Goal: Transaction & Acquisition: Book appointment/travel/reservation

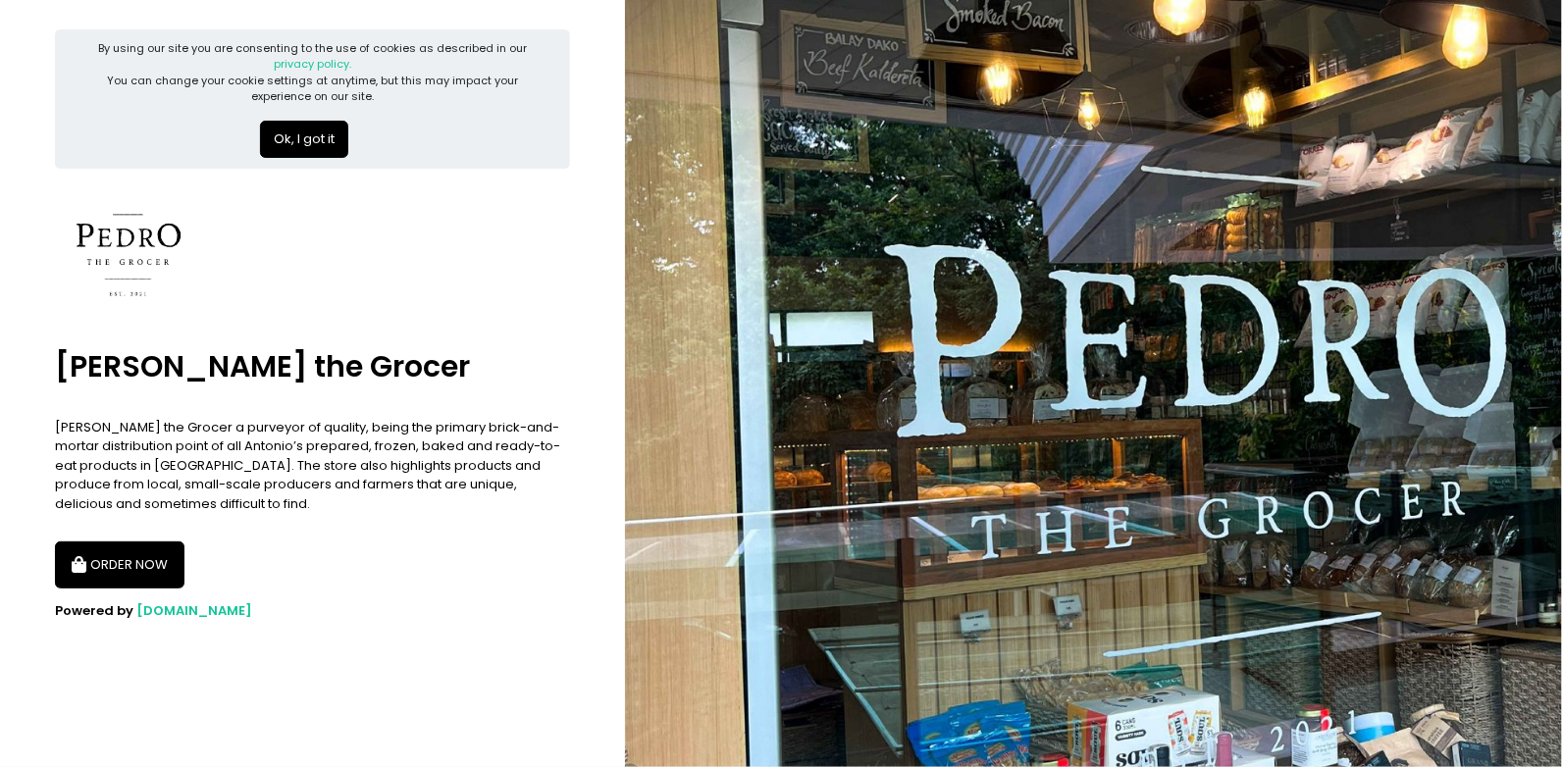
click at [97, 551] on button "ORDER NOW" at bounding box center [119, 565] width 129 height 47
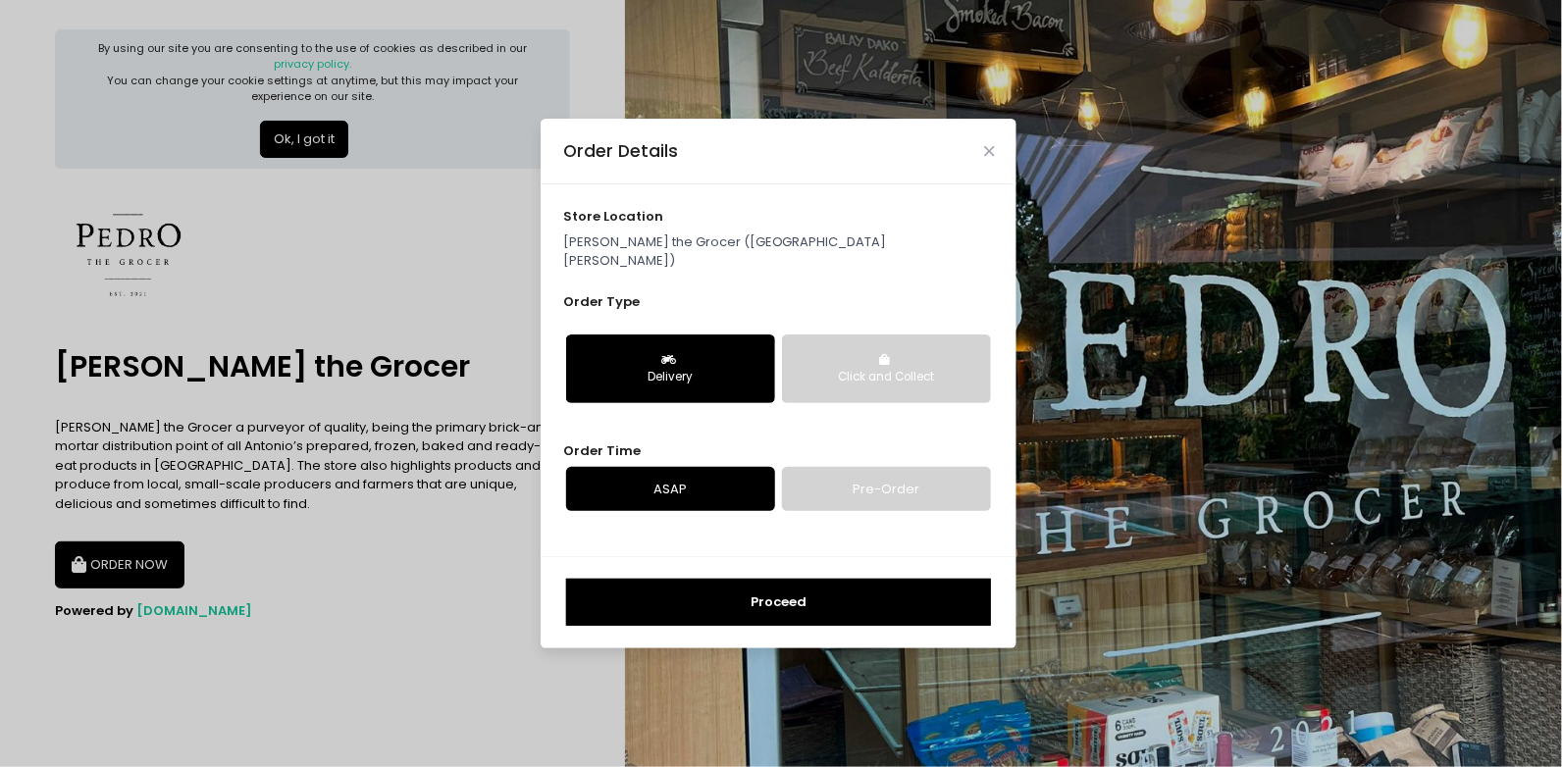
click at [895, 369] on div "Click and Collect" at bounding box center [886, 378] width 181 height 18
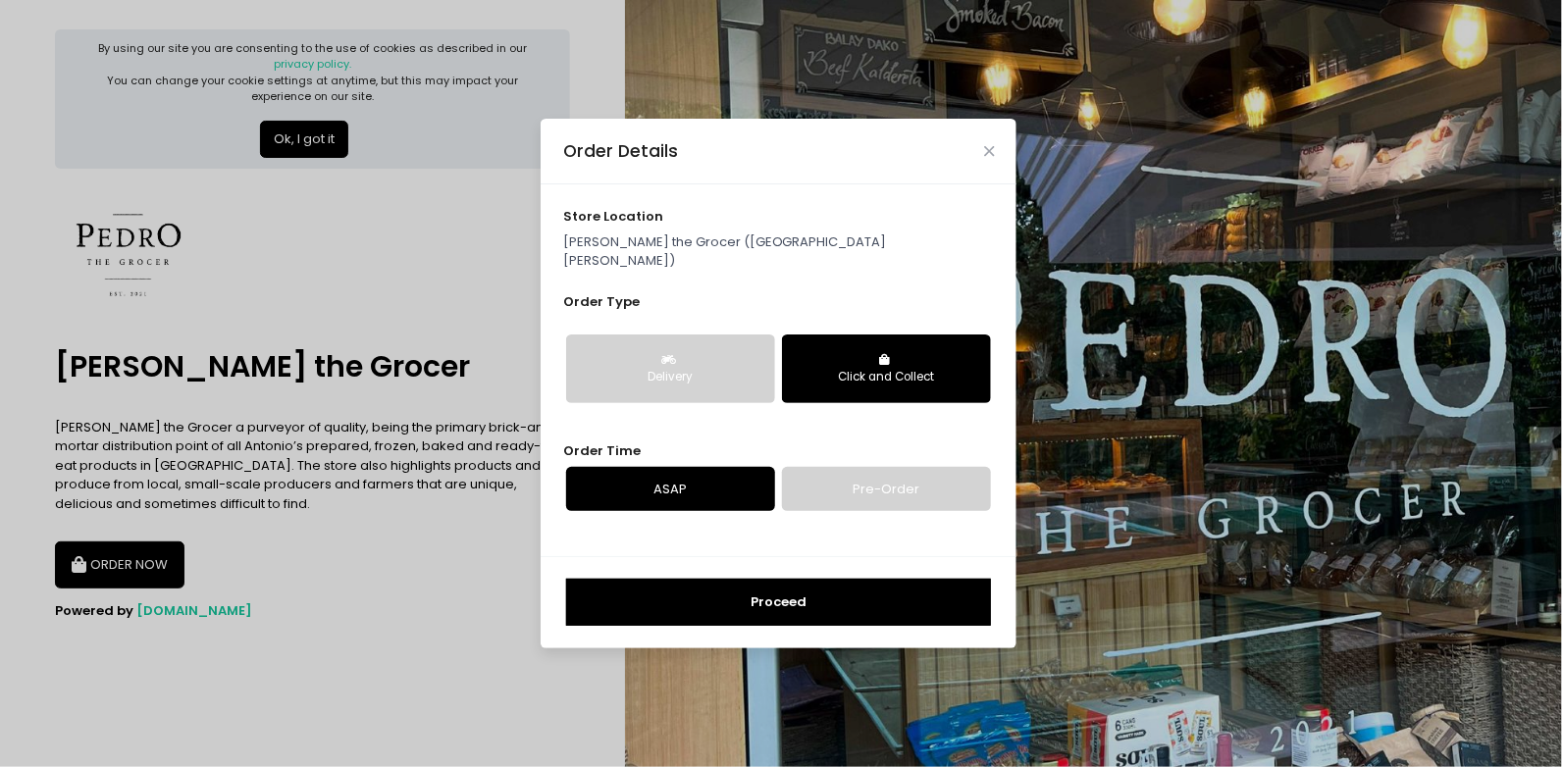
click at [789, 579] on button "Proceed" at bounding box center [778, 602] width 425 height 47
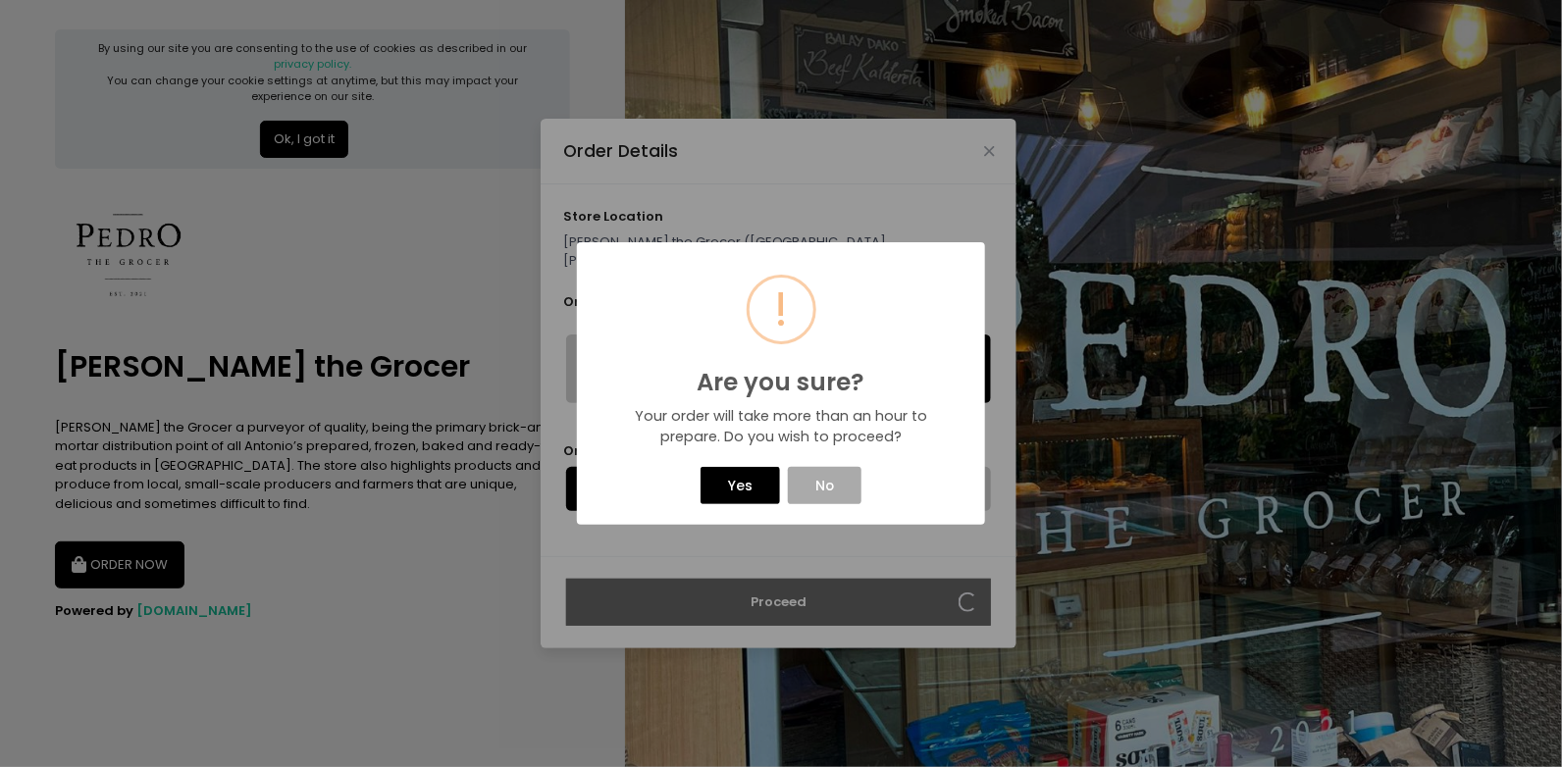
click at [761, 473] on button "Yes" at bounding box center [739, 485] width 78 height 37
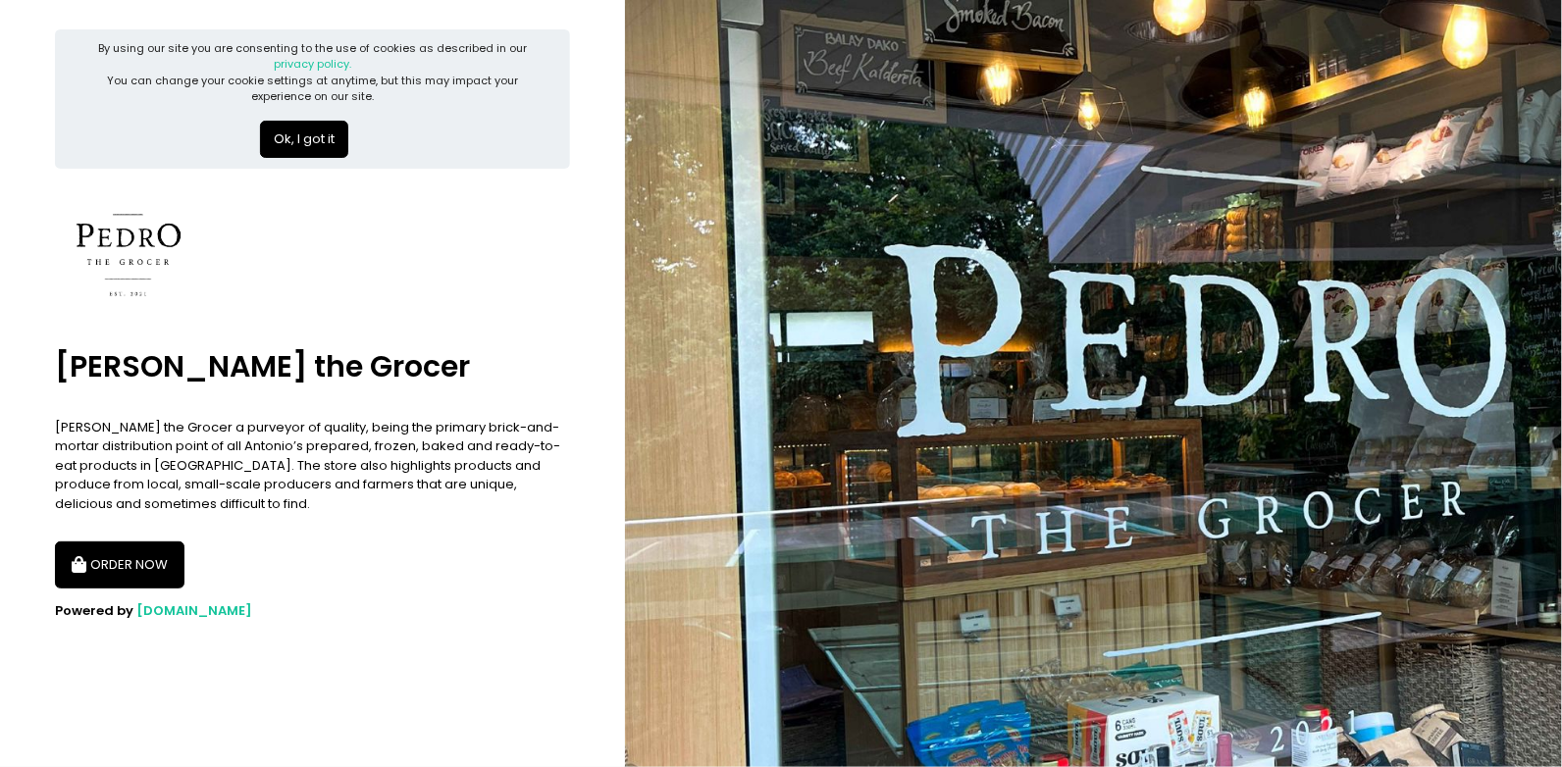
click at [305, 133] on button "Ok, I got it" at bounding box center [304, 139] width 88 height 37
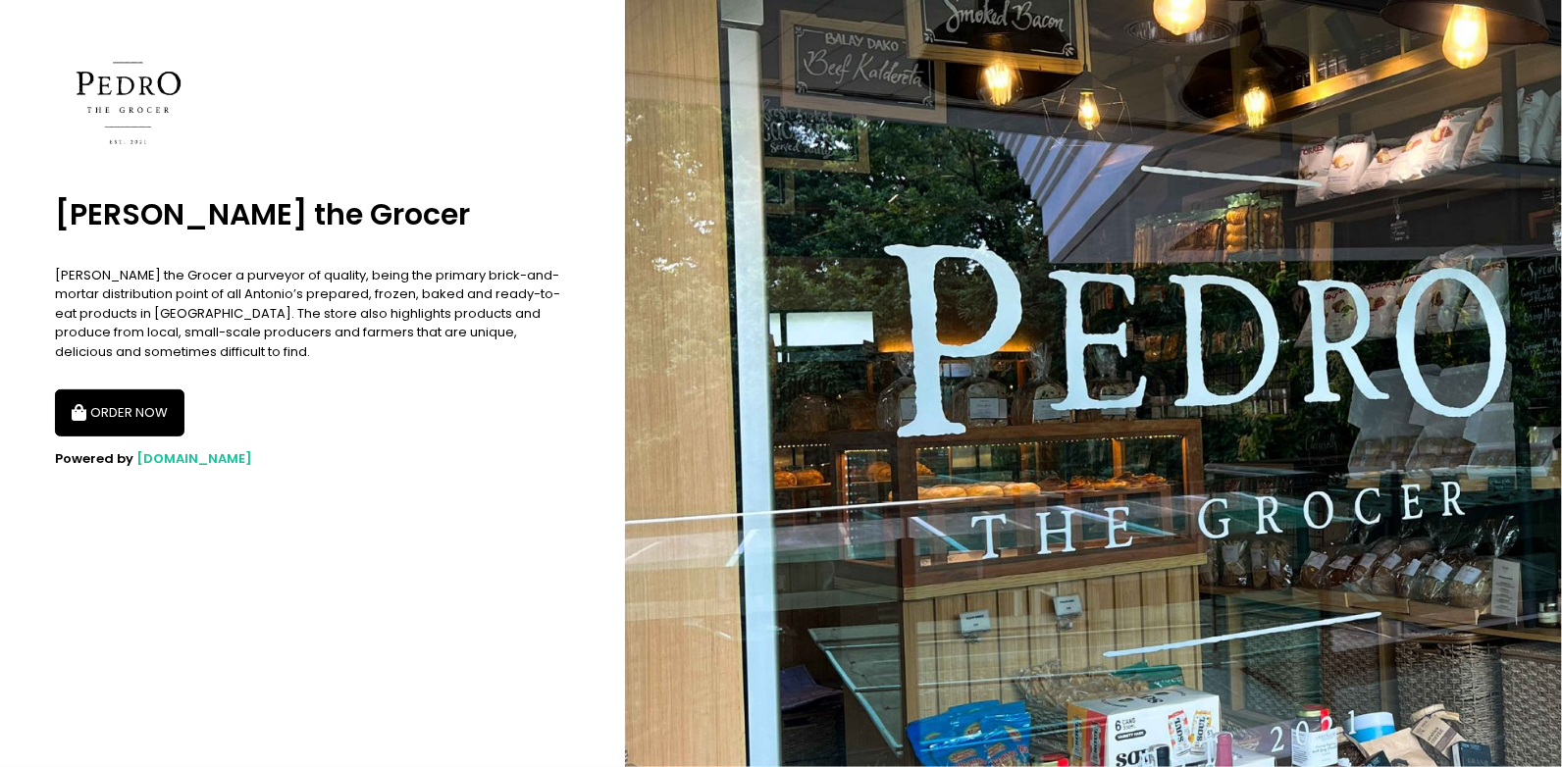
click at [131, 424] on button "ORDER NOW" at bounding box center [119, 412] width 129 height 47
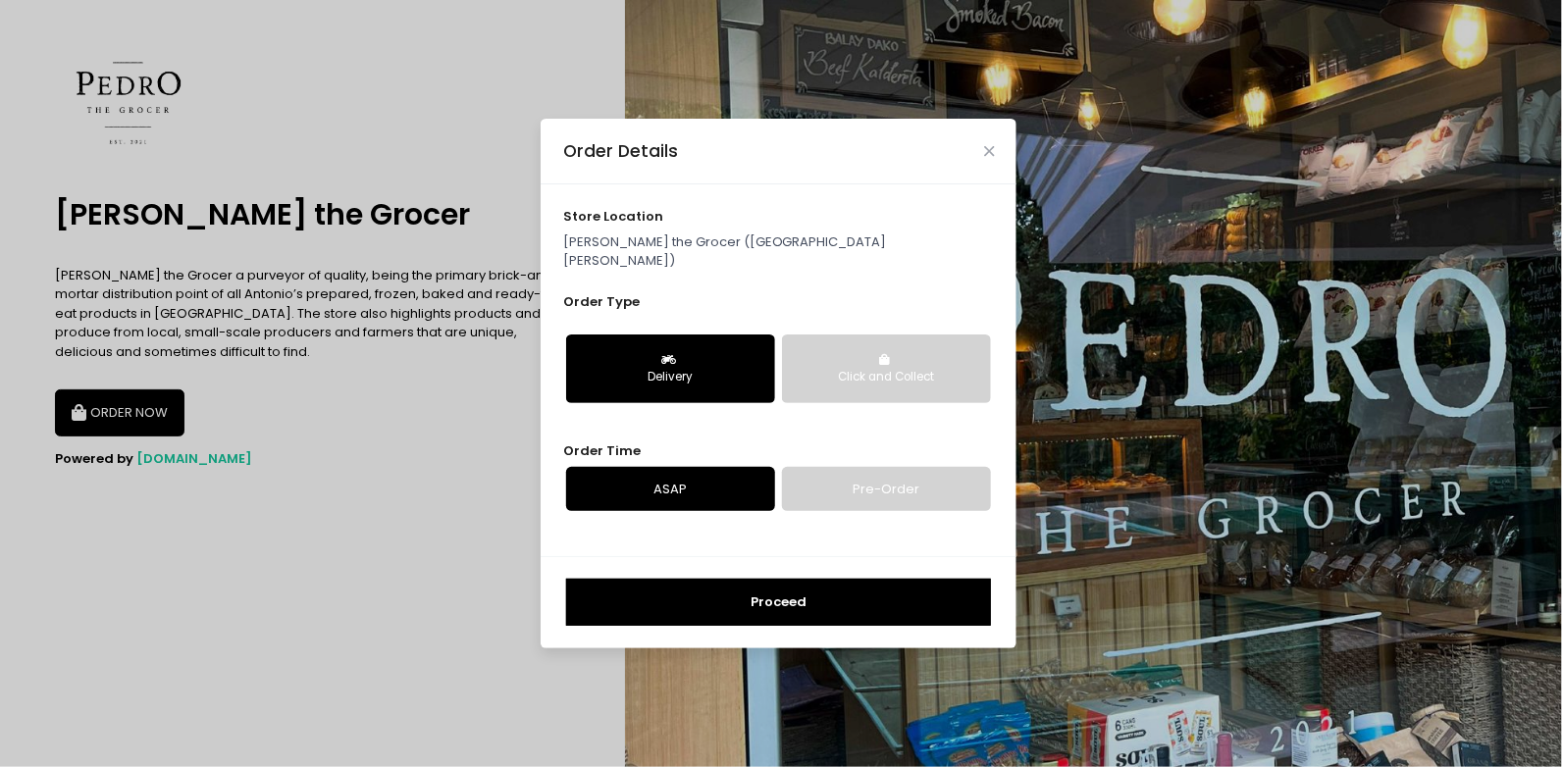
click at [909, 380] on button "Click and Collect" at bounding box center [886, 369] width 209 height 69
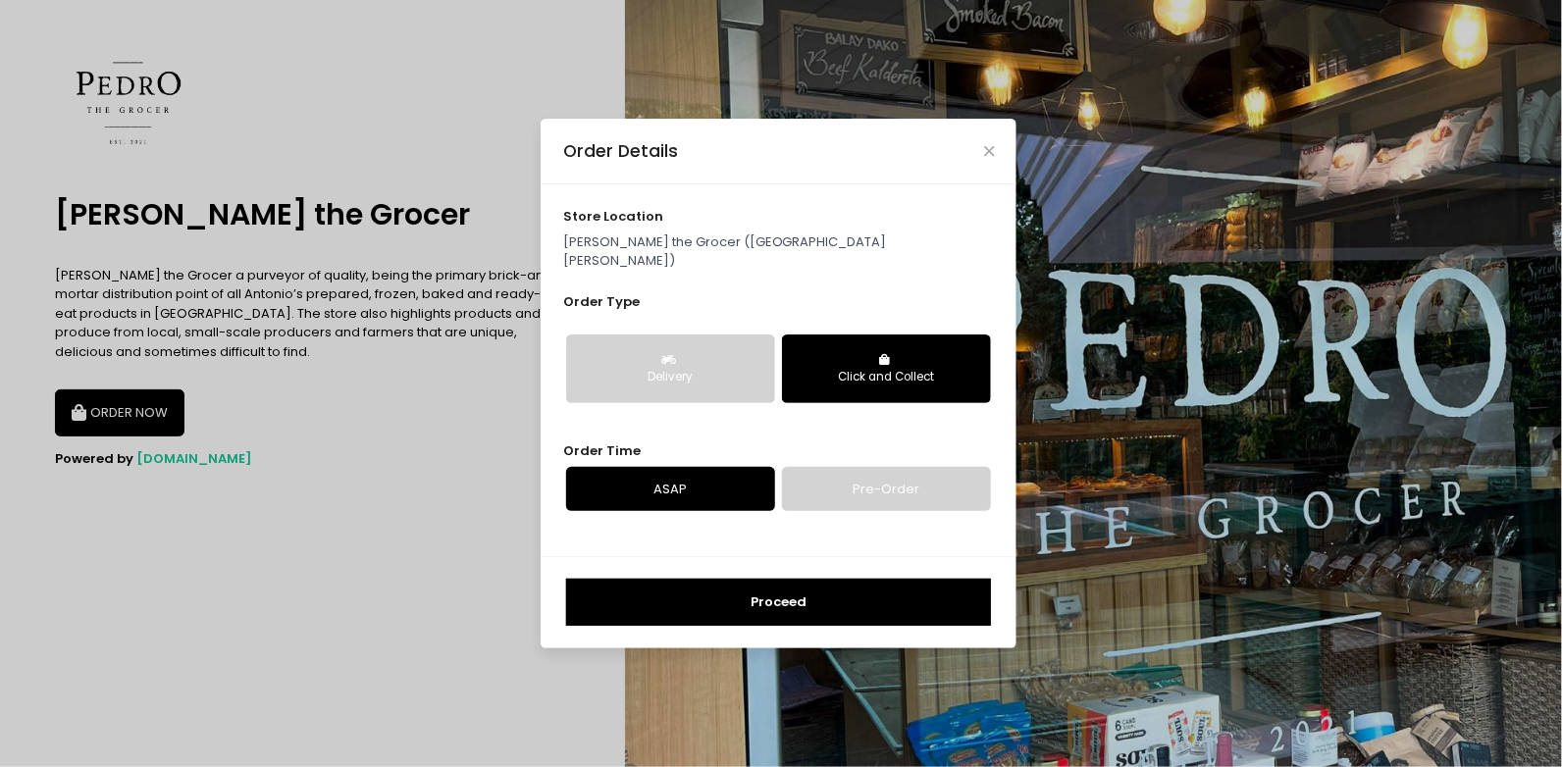
click at [879, 483] on link "Pre-Order" at bounding box center [886, 489] width 209 height 45
select select "2025-09-01"
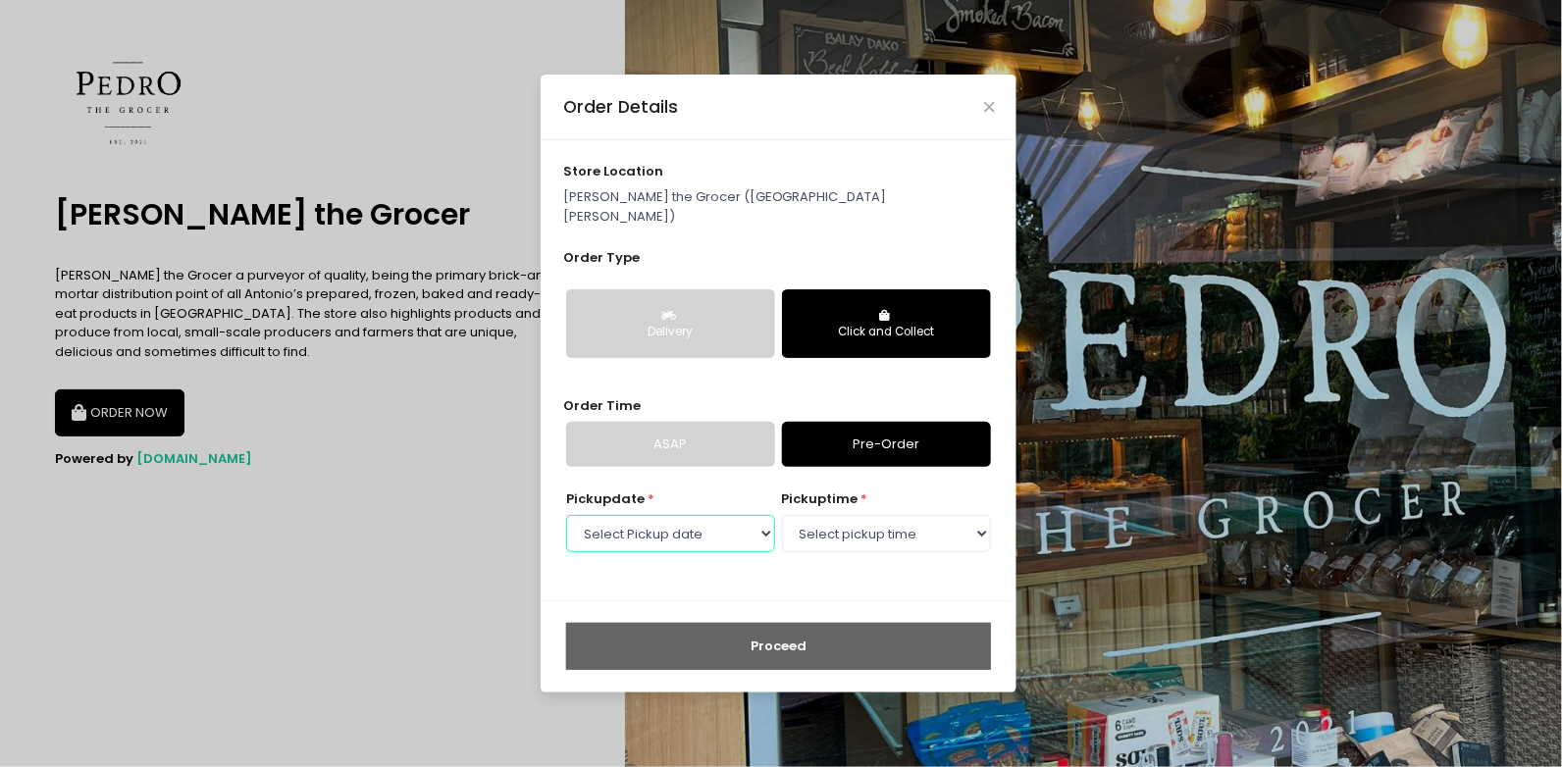
click at [676, 541] on select "Select Pickup date Monday, Sep 1st Tuesday, Sep 2nd Wednesday, Sep 3rd Thursday…" at bounding box center [670, 533] width 209 height 37
click at [865, 515] on select "Select pickup time 12:00 PM - 12:30 PM 12:30 PM - 01:00 PM 01:00 PM - 01:30 PM …" at bounding box center [886, 533] width 209 height 37
select select "16:30"
click at [782, 515] on select "Select pickup time 12:00 PM - 12:30 PM 12:30 PM - 01:00 PM 01:00 PM - 01:30 PM …" at bounding box center [886, 533] width 209 height 37
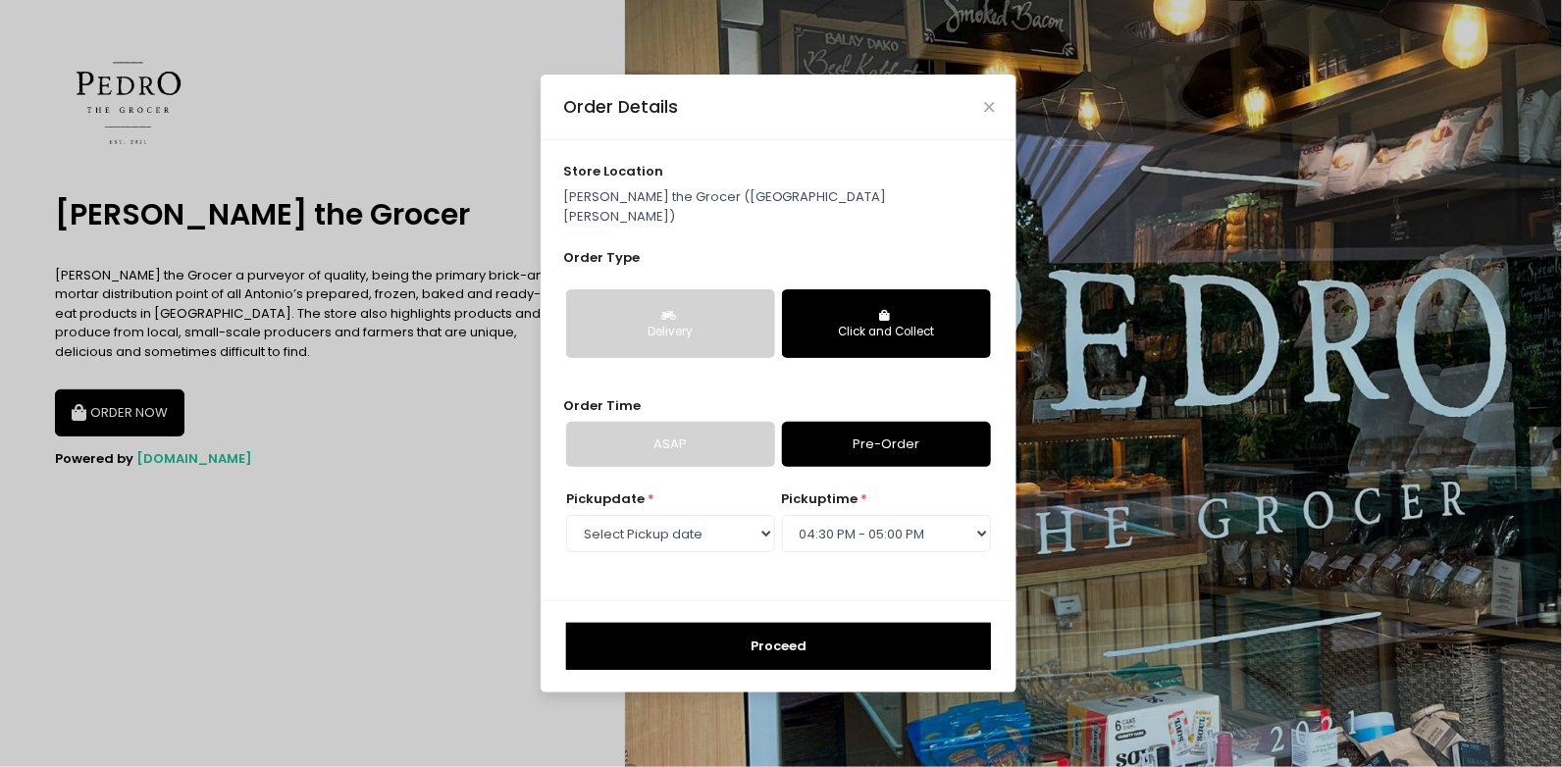
click at [786, 645] on button "Proceed" at bounding box center [778, 646] width 425 height 47
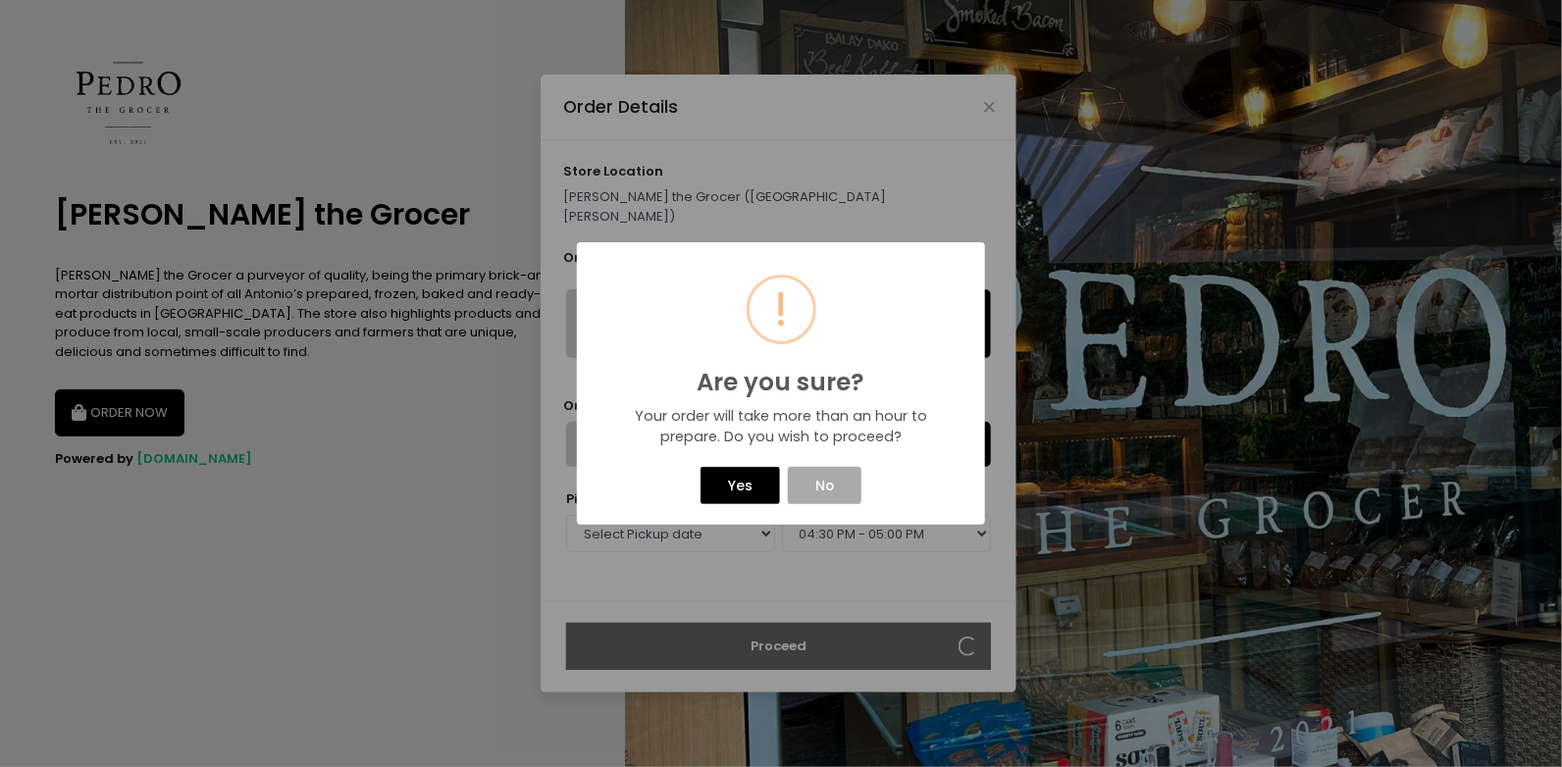
click at [761, 480] on button "Yes" at bounding box center [739, 485] width 78 height 37
